Goal: Task Accomplishment & Management: Manage account settings

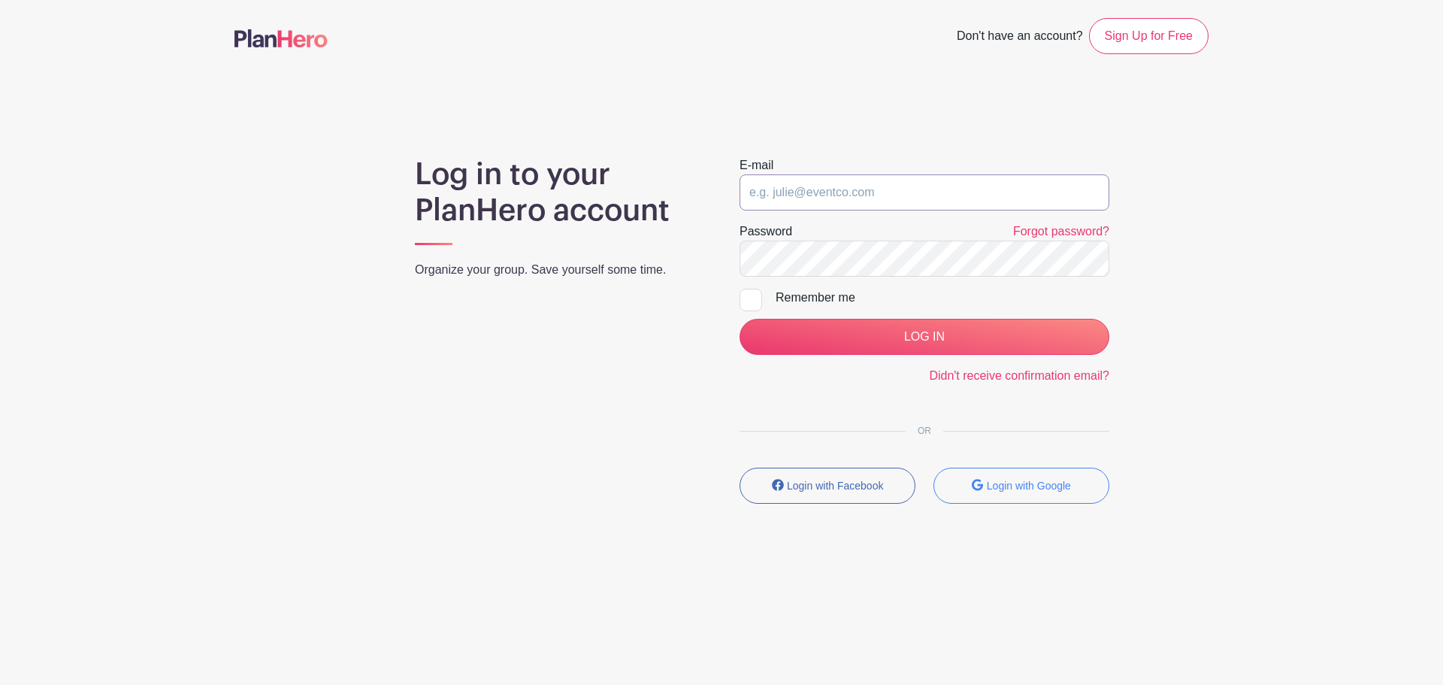
click at [827, 200] on input "email" at bounding box center [925, 192] width 370 height 36
click at [1079, 610] on com-1password-button at bounding box center [721, 610] width 1443 height 0
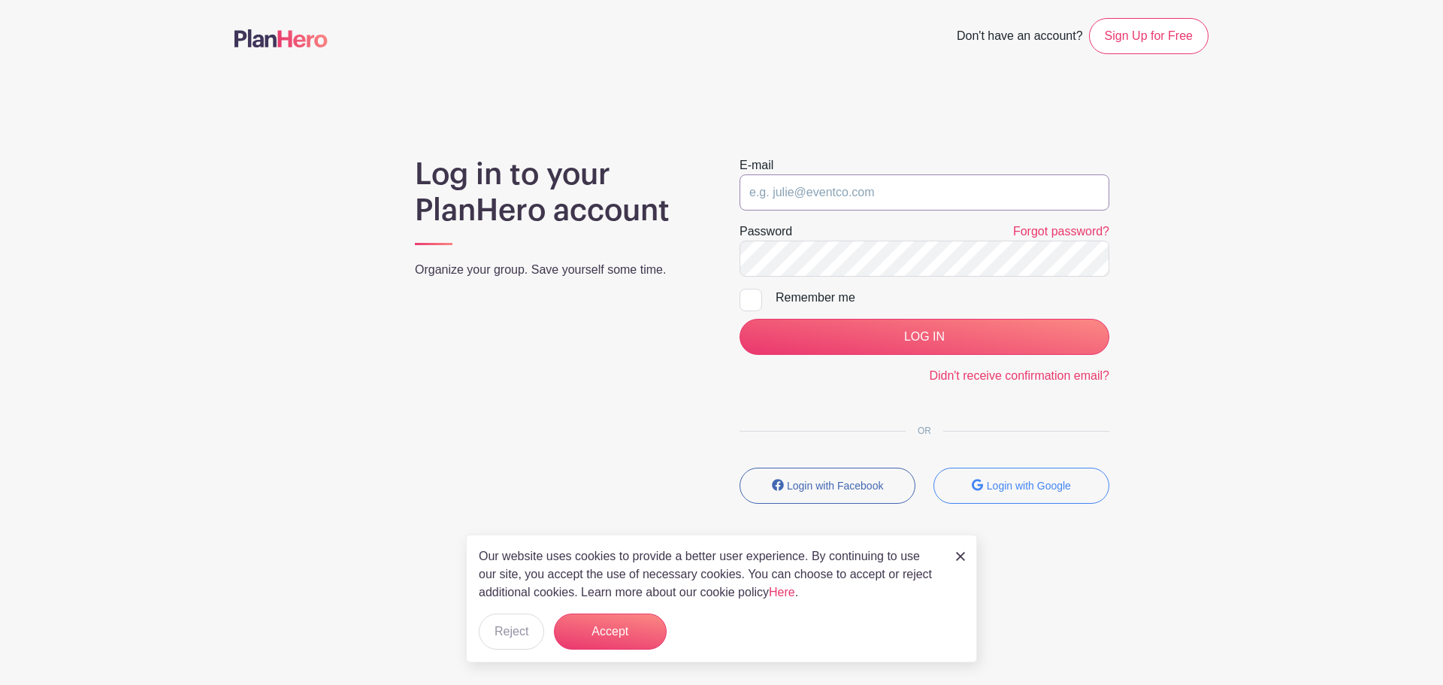
type input "[EMAIL_ADDRESS][DOMAIN_NAME]"
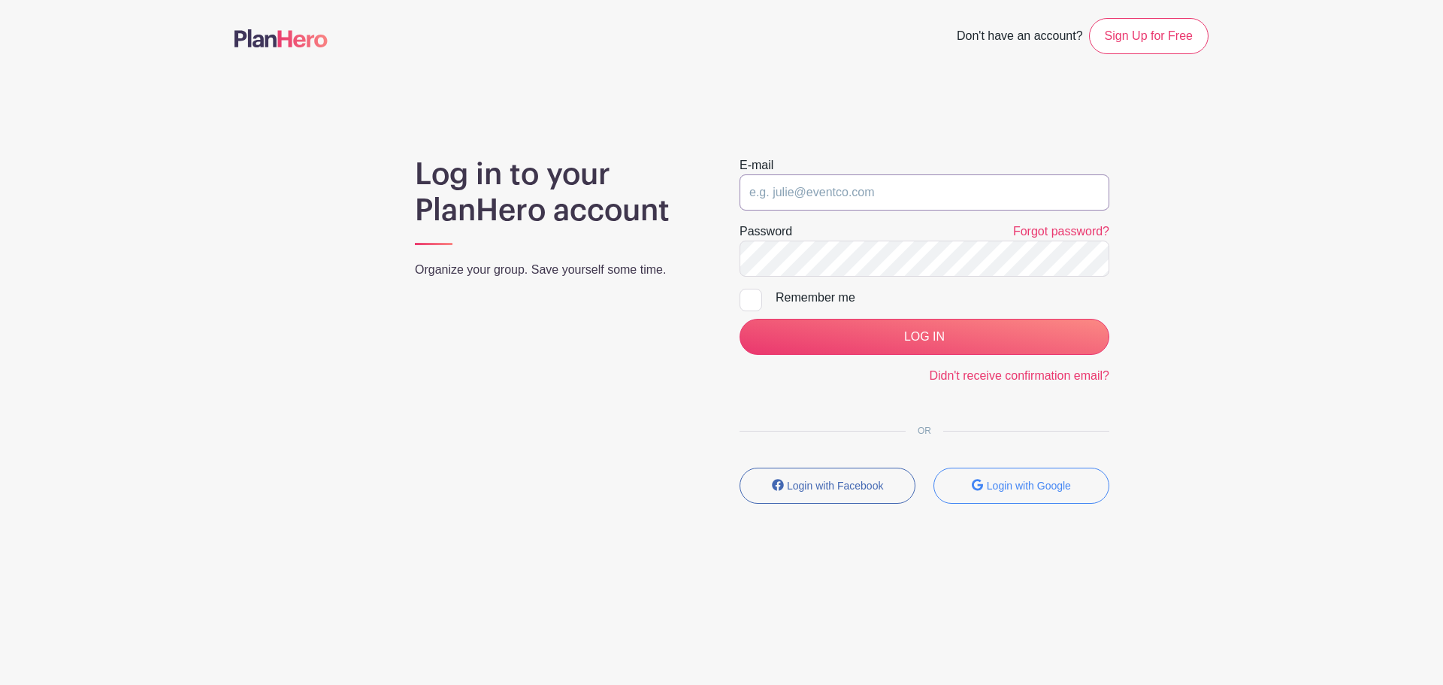
click at [788, 198] on input "email" at bounding box center [925, 192] width 370 height 36
type input "[EMAIL_ADDRESS][DOMAIN_NAME]"
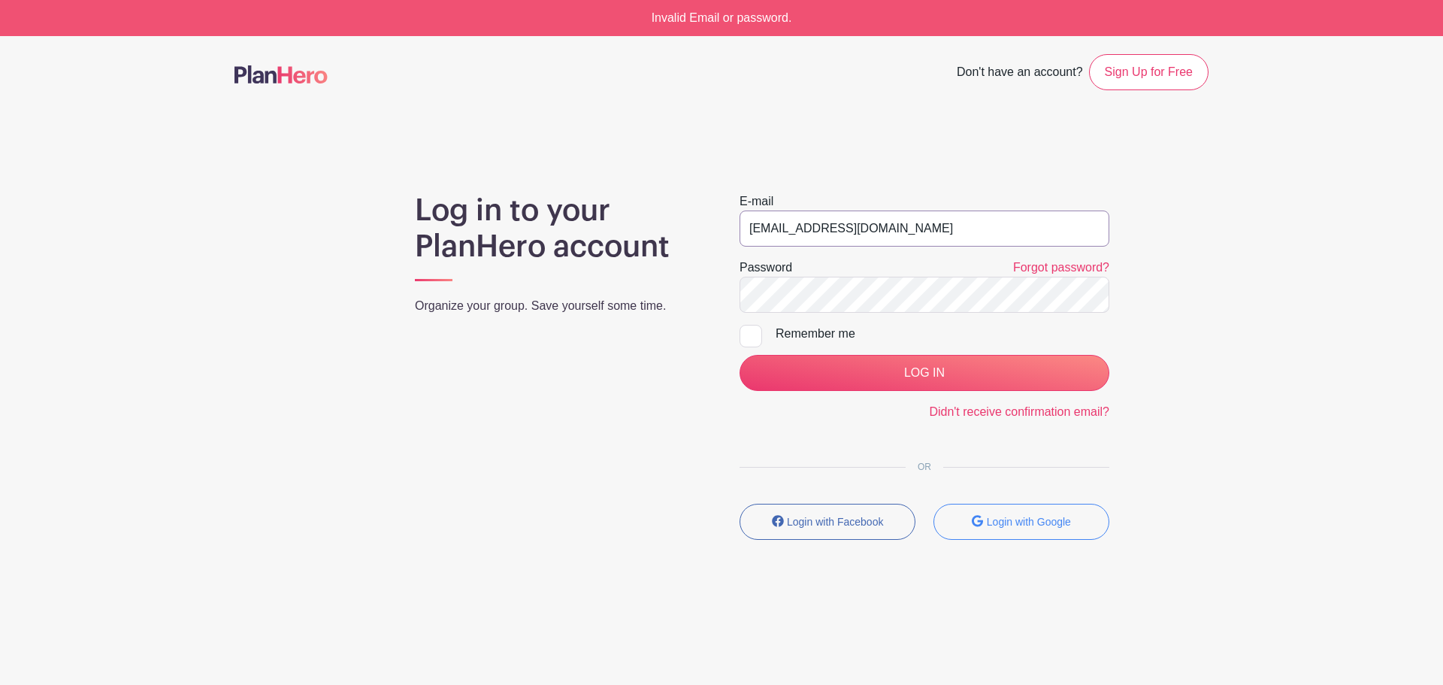
click at [885, 240] on input "[EMAIL_ADDRESS][DOMAIN_NAME]" at bounding box center [925, 228] width 370 height 36
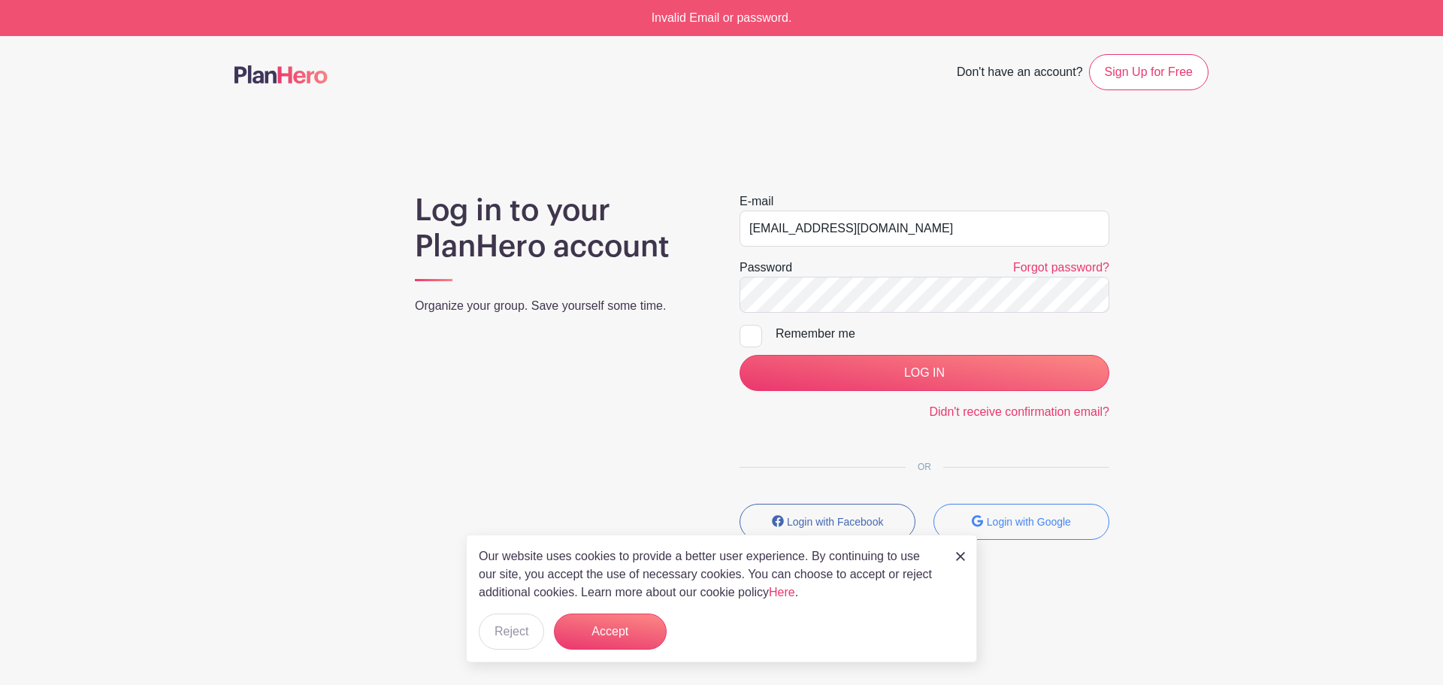
click at [984, 272] on div "Password Forgot password?" at bounding box center [925, 268] width 370 height 18
